Goal: Task Accomplishment & Management: Manage account settings

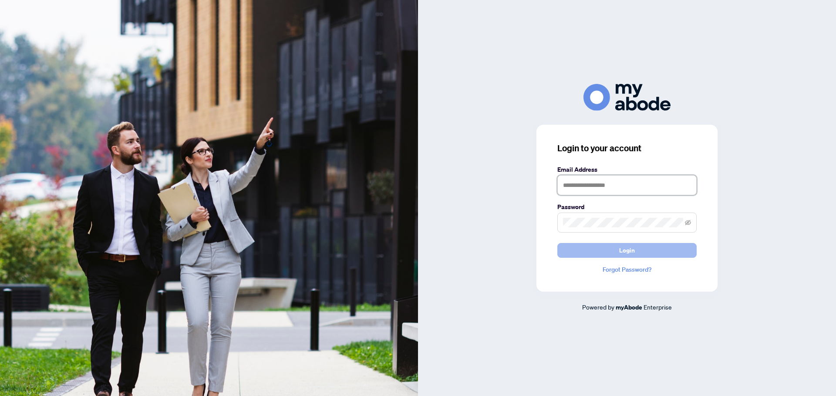
type input "**********"
click at [656, 252] on button "Login" at bounding box center [626, 250] width 139 height 15
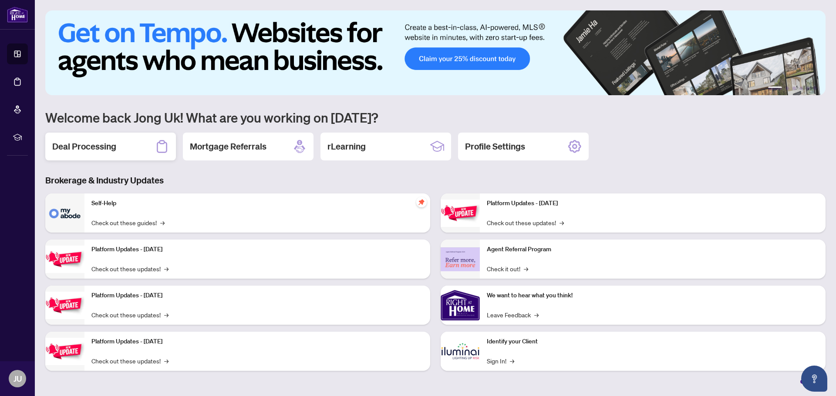
click at [104, 148] on h2 "Deal Processing" at bounding box center [84, 147] width 64 height 12
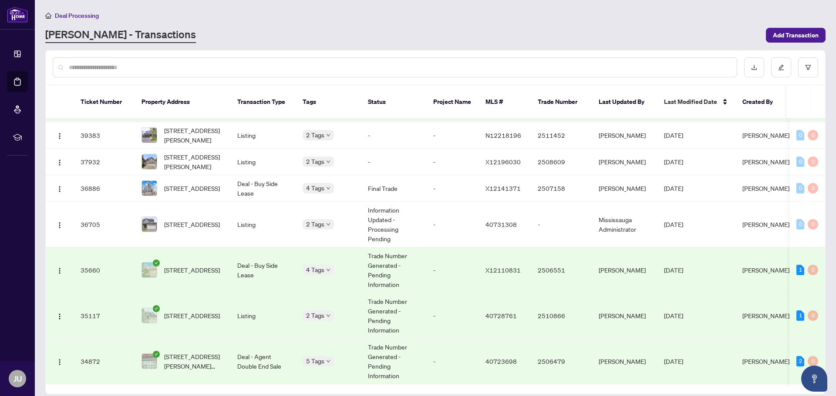
scroll to position [1252, 0]
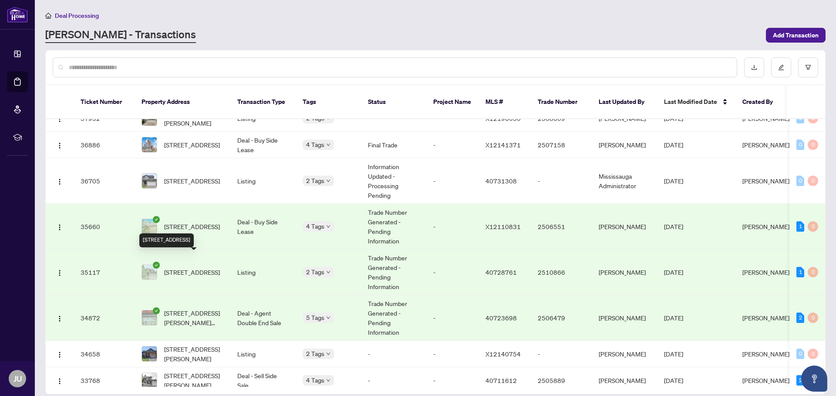
click at [196, 268] on span "[STREET_ADDRESS]" at bounding box center [192, 273] width 56 height 10
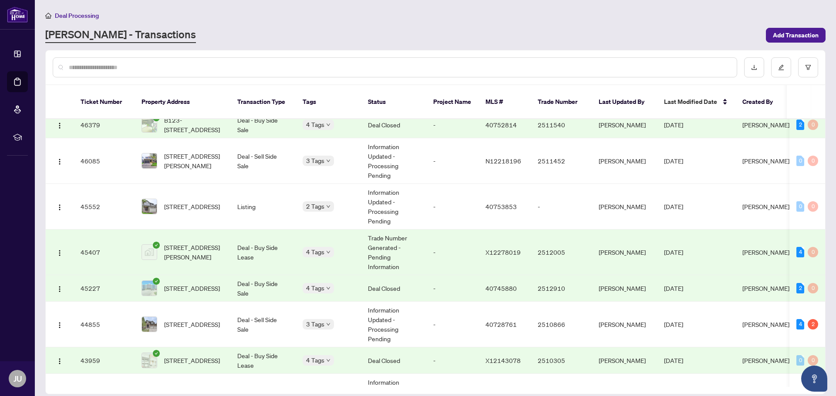
scroll to position [737, 0]
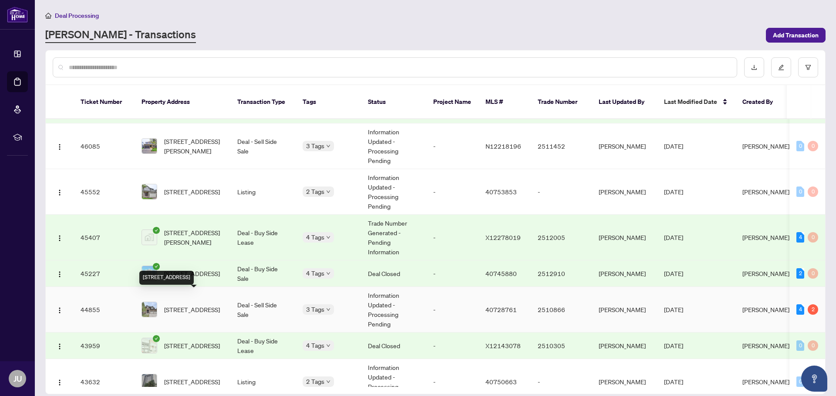
click at [183, 306] on span "320 Deerfoot Trail, Waterloo, ON N2K 0B4, Canada" at bounding box center [192, 310] width 56 height 10
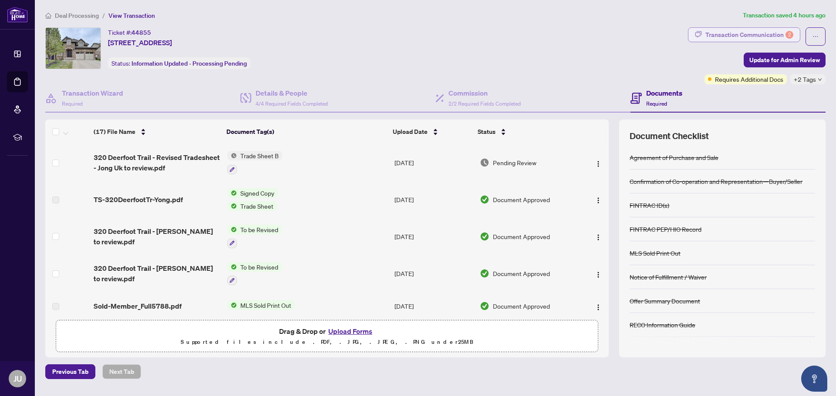
click at [762, 32] on div "Transaction Communication 2" at bounding box center [749, 35] width 88 height 14
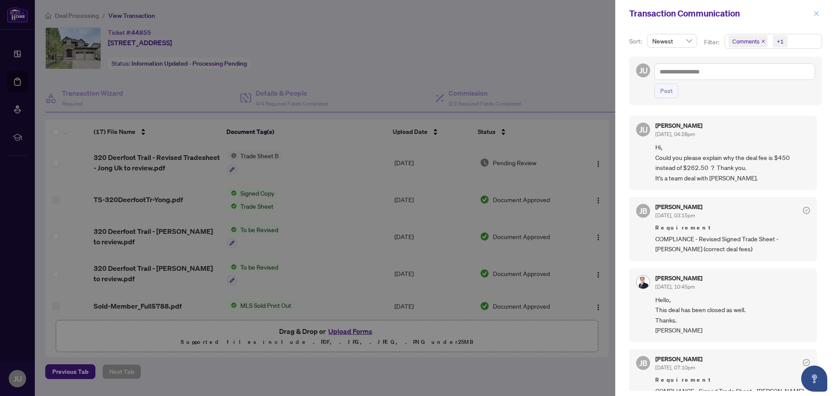
click at [817, 10] on icon "close" at bounding box center [816, 13] width 6 height 6
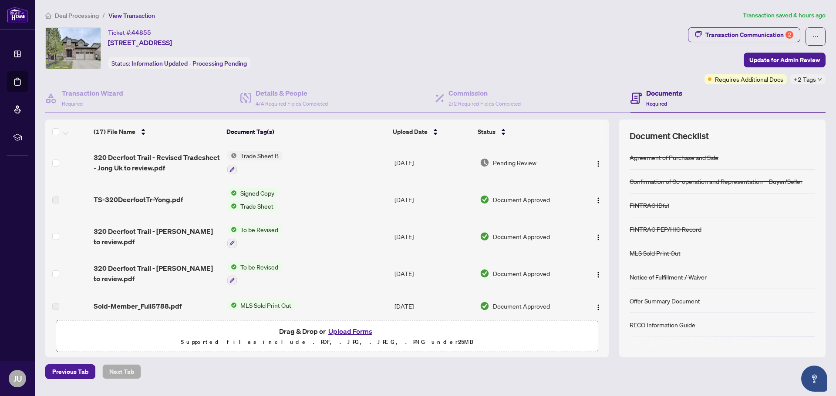
scroll to position [44, 0]
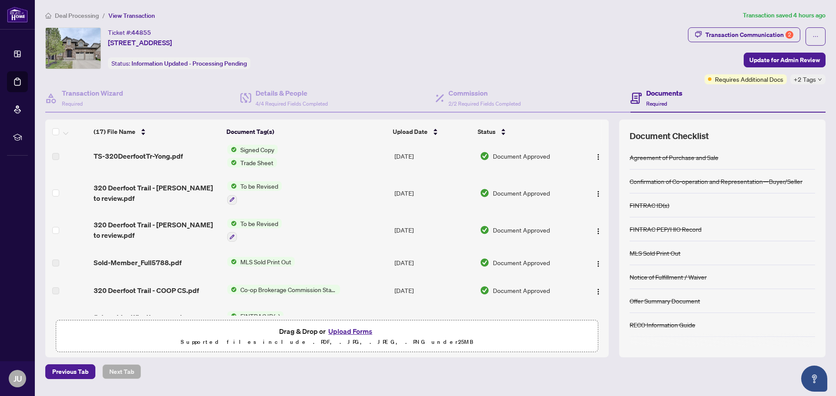
click at [274, 185] on span "To be Revised" at bounding box center [259, 186] width 45 height 10
click at [249, 231] on span "To be Revised" at bounding box center [237, 229] width 45 height 10
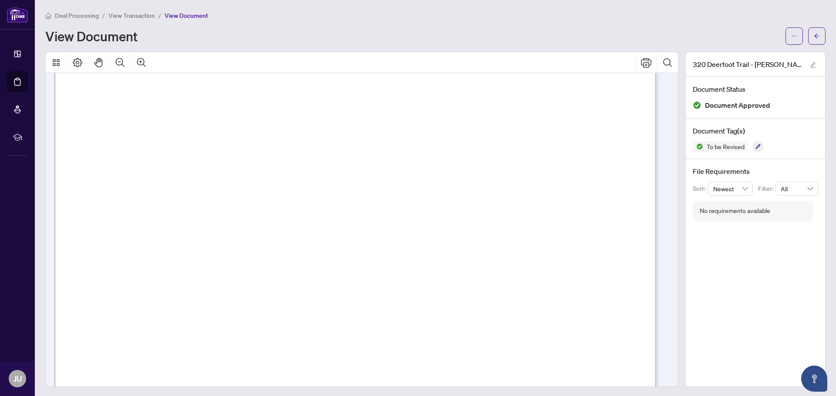
scroll to position [348, 0]
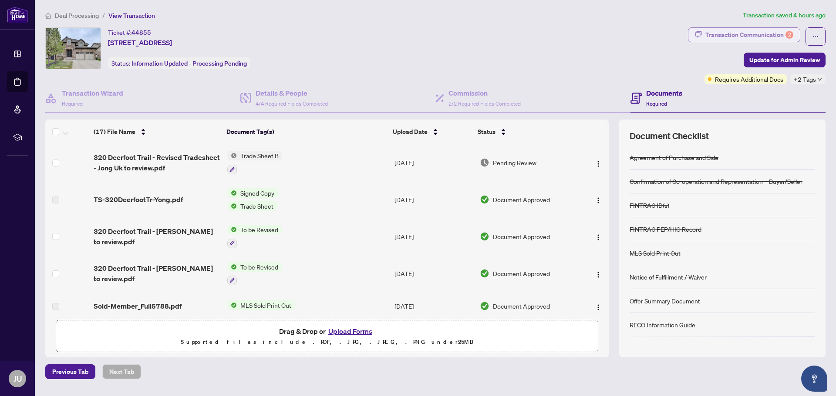
click at [741, 35] on div "Transaction Communication 2" at bounding box center [749, 35] width 88 height 14
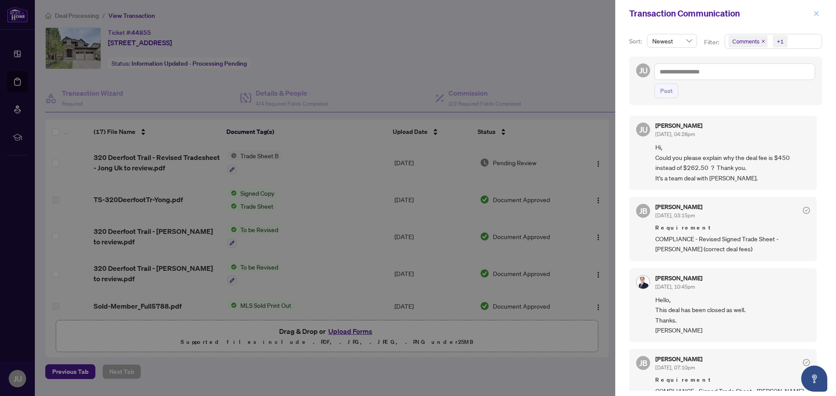
click at [819, 13] on button "button" at bounding box center [815, 13] width 11 height 10
